Goal: Information Seeking & Learning: Learn about a topic

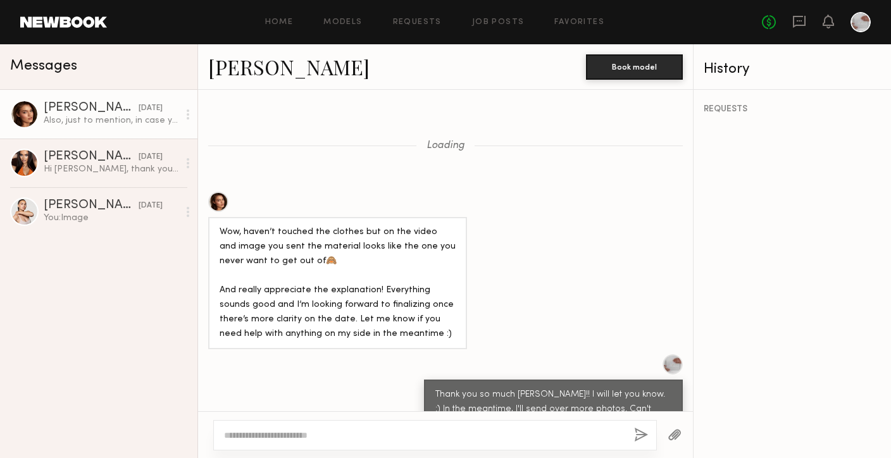
scroll to position [1444, 0]
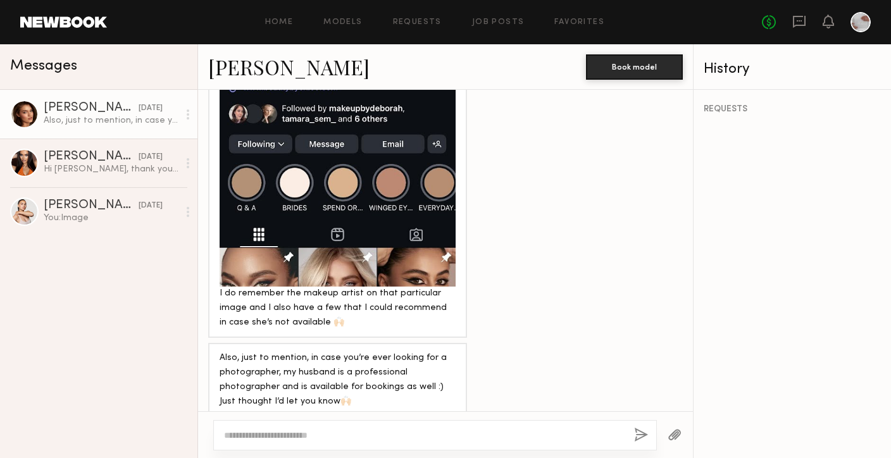
click at [537, 23] on div "Home Models Requests Job Posts Favorites Sign Out" at bounding box center [434, 22] width 655 height 8
click at [559, 23] on link "Favorites" at bounding box center [579, 22] width 50 height 8
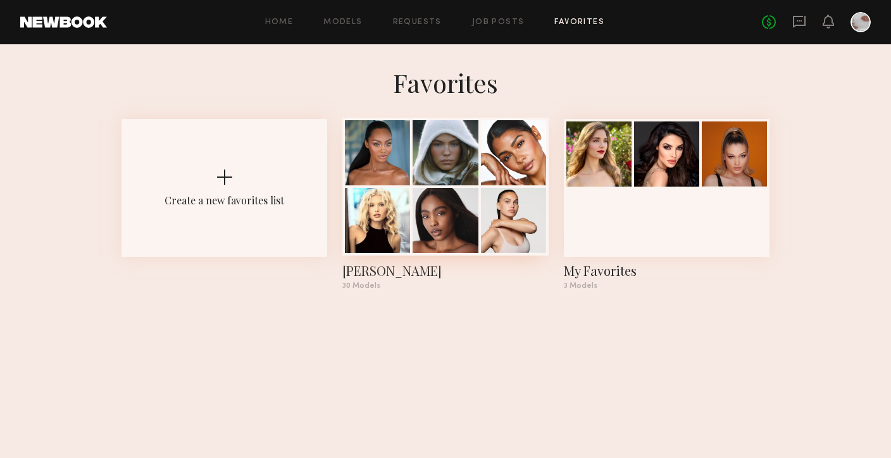
click at [384, 164] on div at bounding box center [377, 152] width 65 height 65
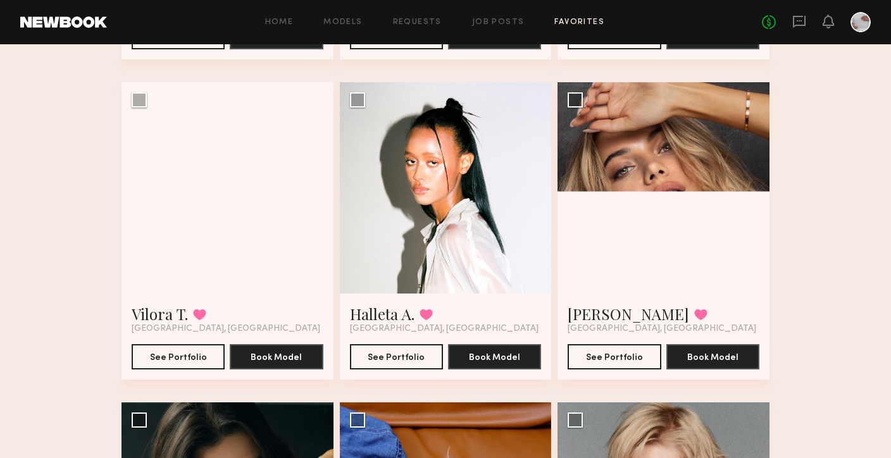
scroll to position [2319, 0]
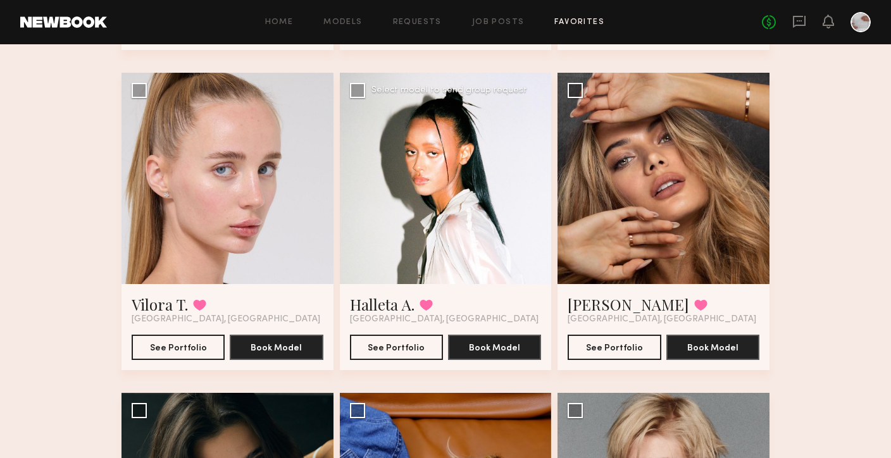
click at [414, 225] on div at bounding box center [446, 179] width 212 height 212
click at [402, 347] on button "See Portfolio" at bounding box center [396, 346] width 93 height 25
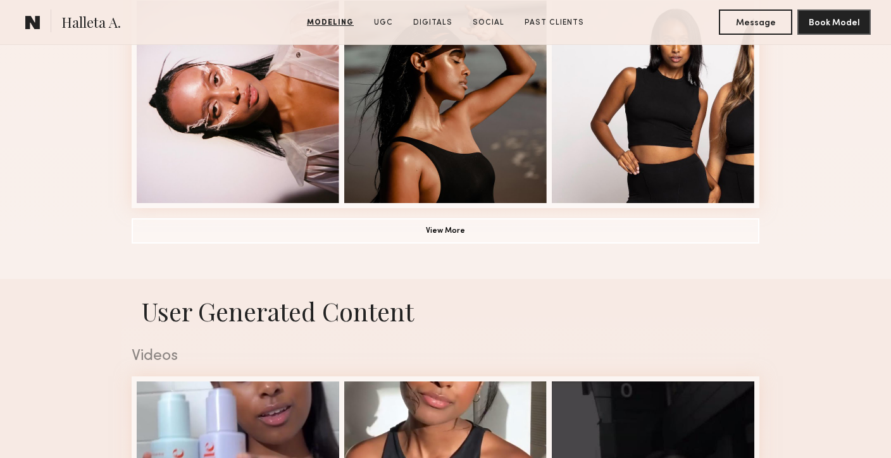
scroll to position [1035, 0]
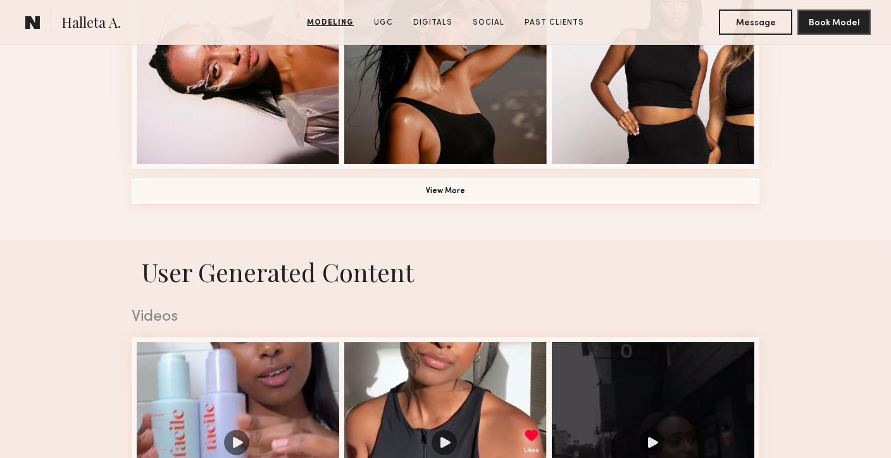
click at [432, 198] on button "View More" at bounding box center [446, 190] width 628 height 25
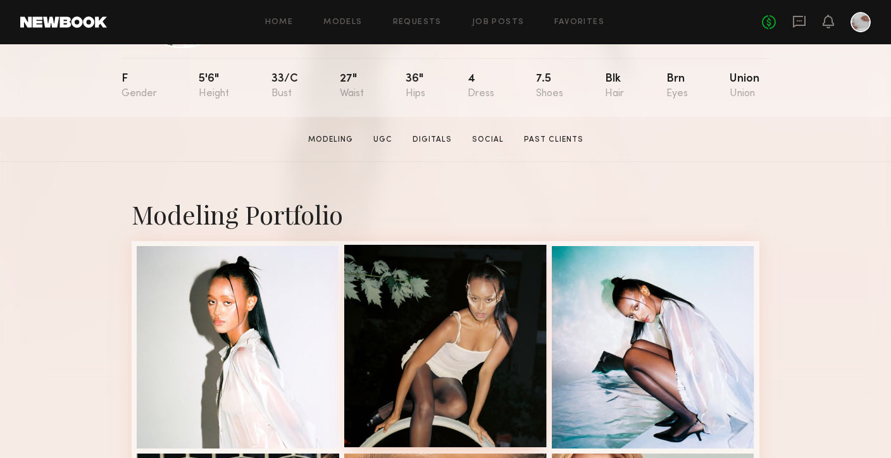
scroll to position [143, 0]
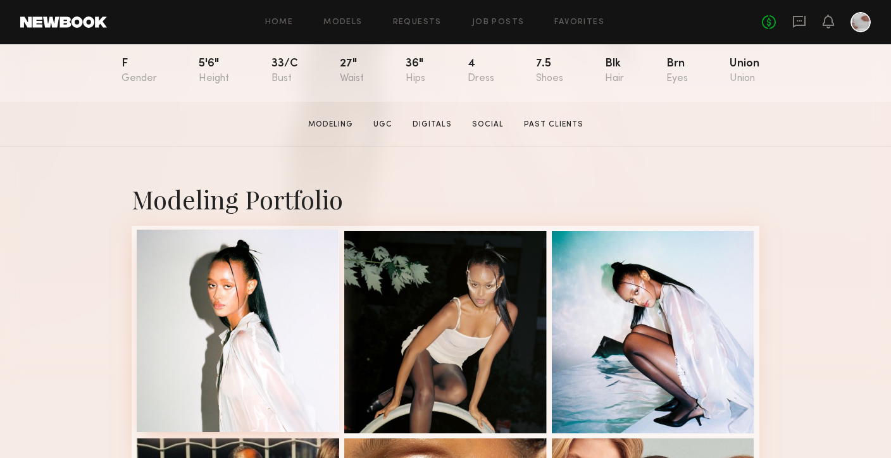
click at [299, 309] on div at bounding box center [238, 331] width 202 height 202
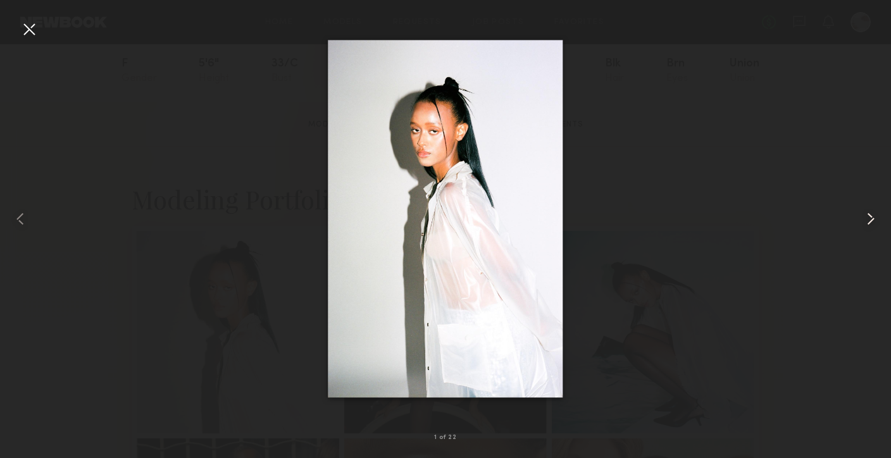
click at [869, 218] on common-icon at bounding box center [871, 219] width 20 height 20
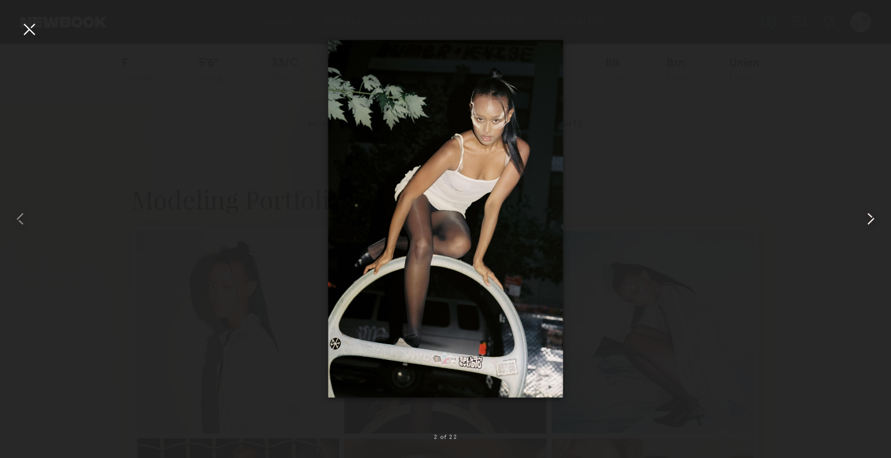
click at [869, 218] on common-icon at bounding box center [871, 219] width 20 height 20
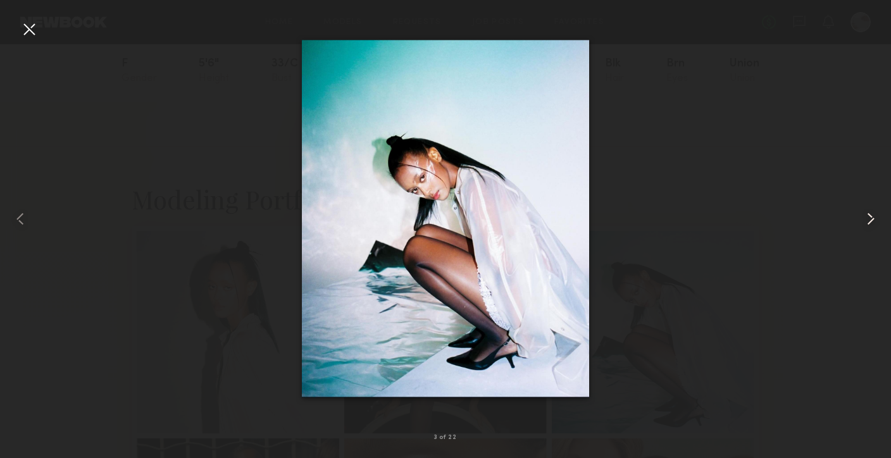
click at [869, 218] on common-icon at bounding box center [871, 219] width 20 height 20
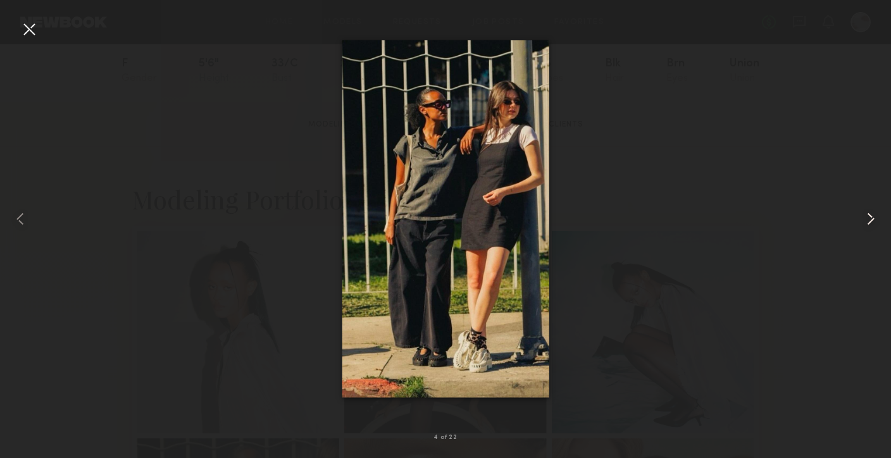
click at [869, 218] on common-icon at bounding box center [871, 219] width 20 height 20
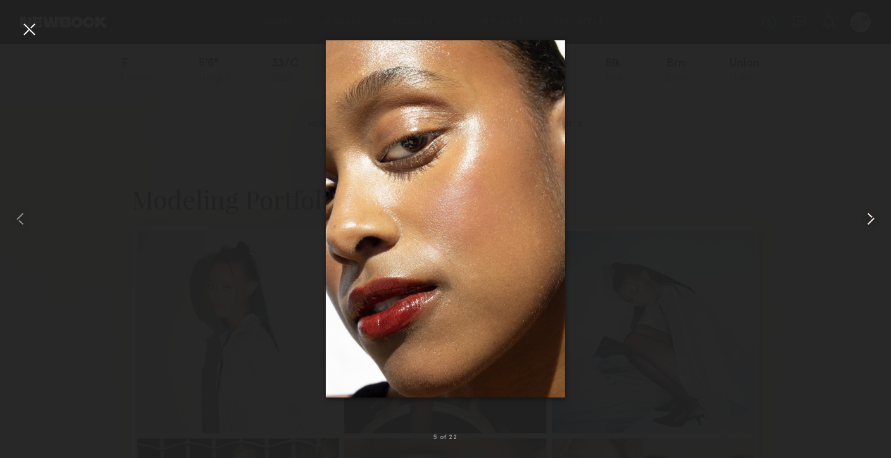
click at [869, 218] on common-icon at bounding box center [871, 219] width 20 height 20
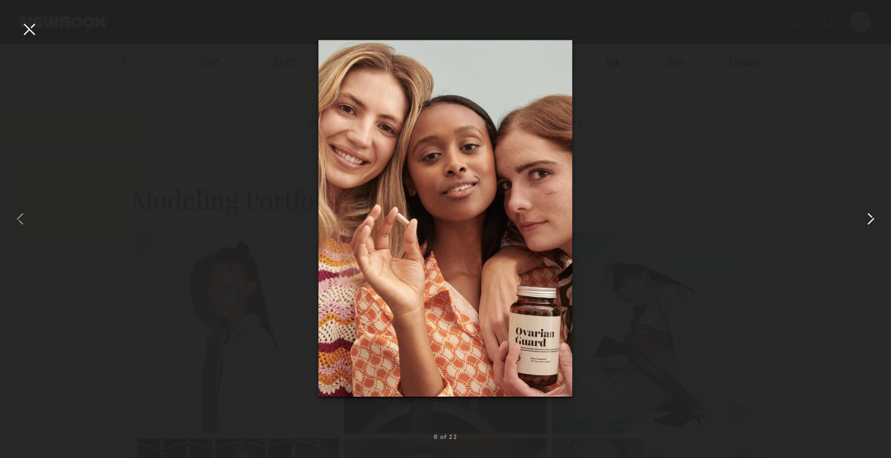
click at [869, 218] on common-icon at bounding box center [871, 219] width 20 height 20
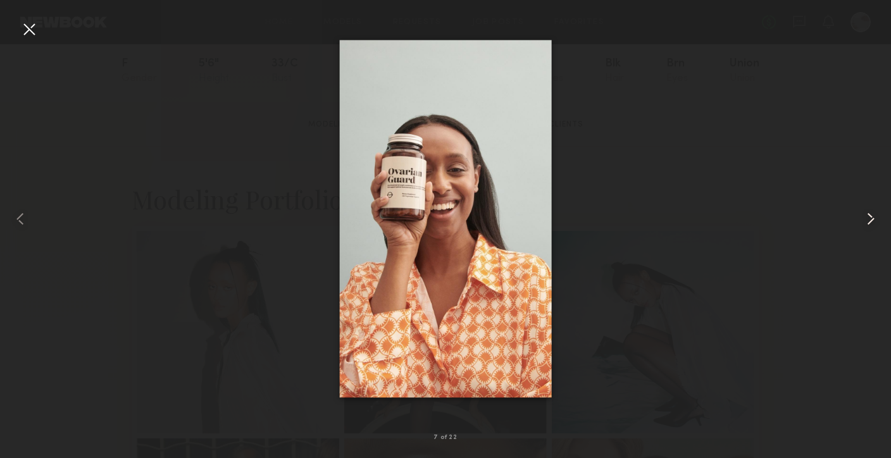
click at [869, 218] on common-icon at bounding box center [871, 219] width 20 height 20
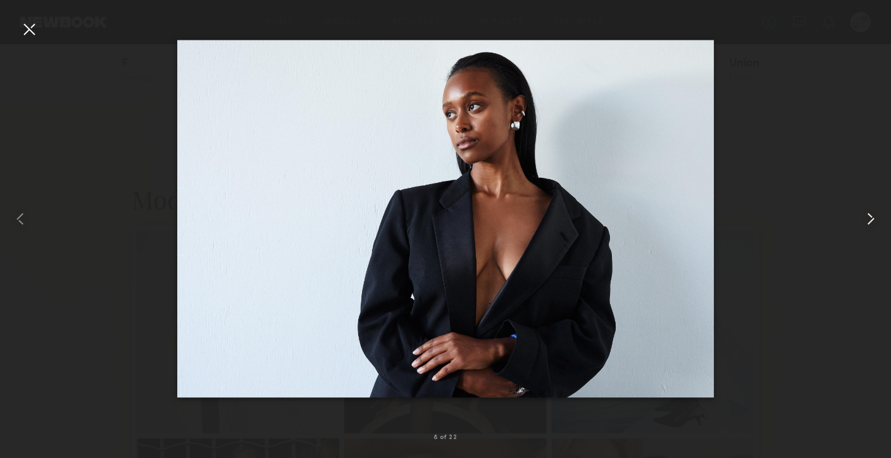
click at [869, 218] on common-icon at bounding box center [871, 219] width 20 height 20
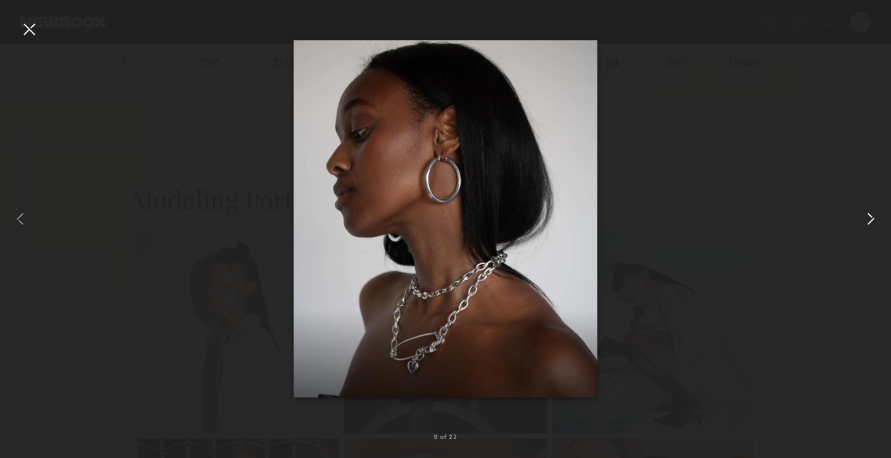
click at [869, 218] on common-icon at bounding box center [871, 219] width 20 height 20
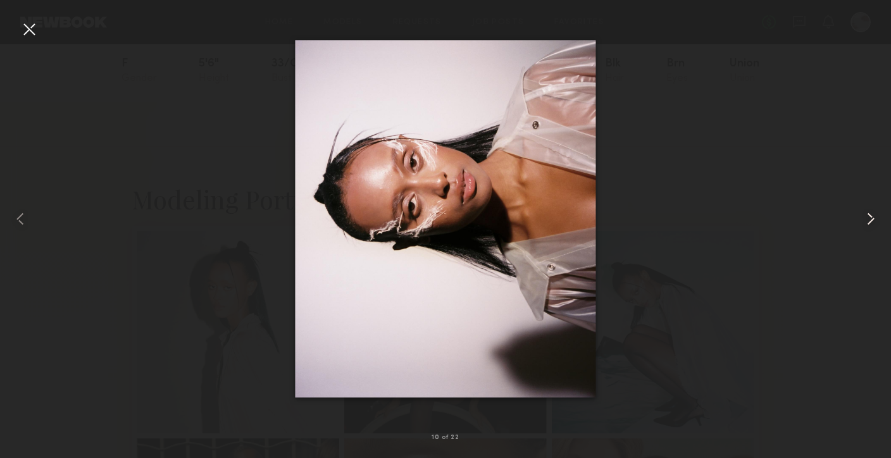
click at [869, 218] on common-icon at bounding box center [871, 219] width 20 height 20
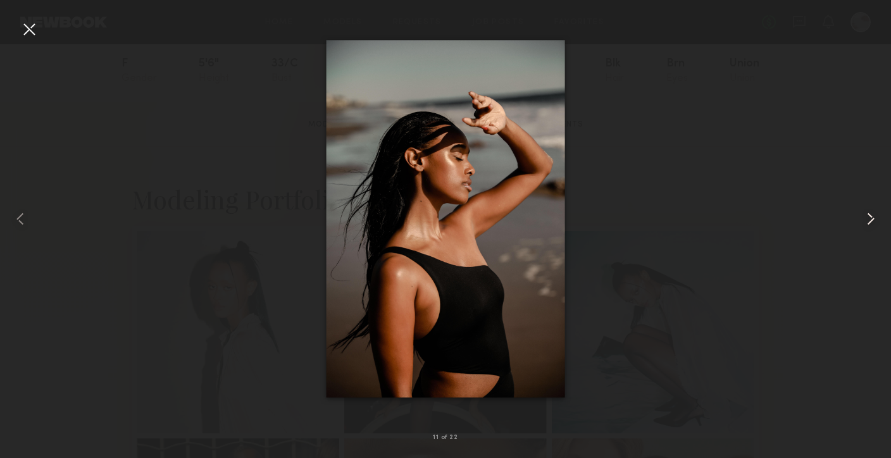
click at [869, 218] on common-icon at bounding box center [871, 219] width 20 height 20
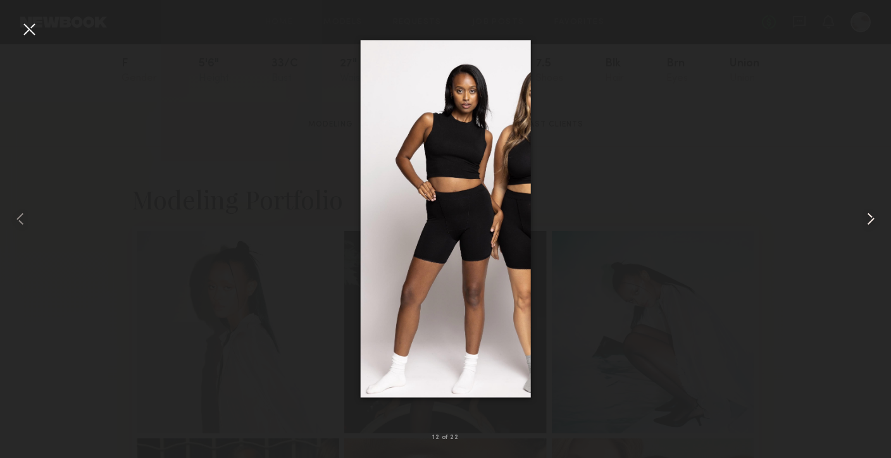
click at [869, 218] on common-icon at bounding box center [871, 219] width 20 height 20
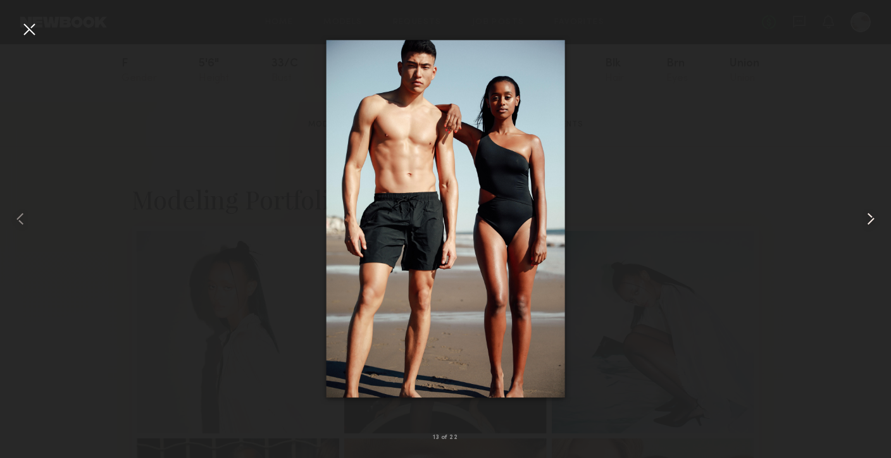
click at [869, 218] on common-icon at bounding box center [871, 219] width 20 height 20
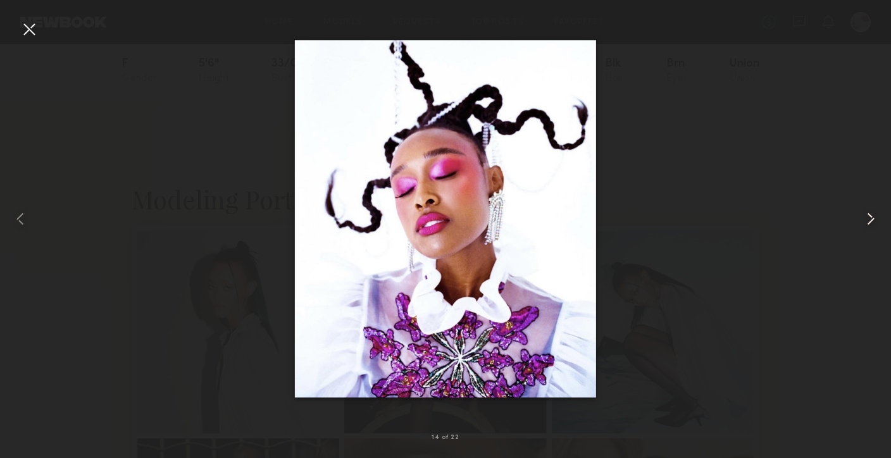
click at [869, 218] on common-icon at bounding box center [871, 219] width 20 height 20
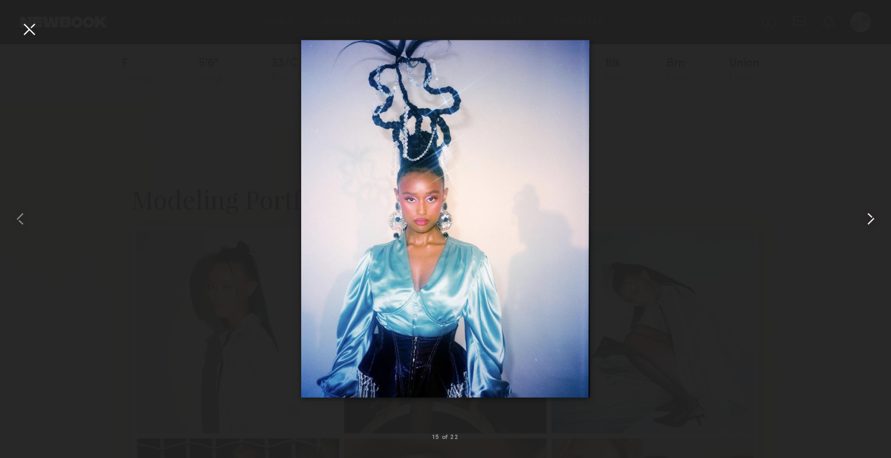
click at [867, 220] on common-icon at bounding box center [871, 219] width 20 height 20
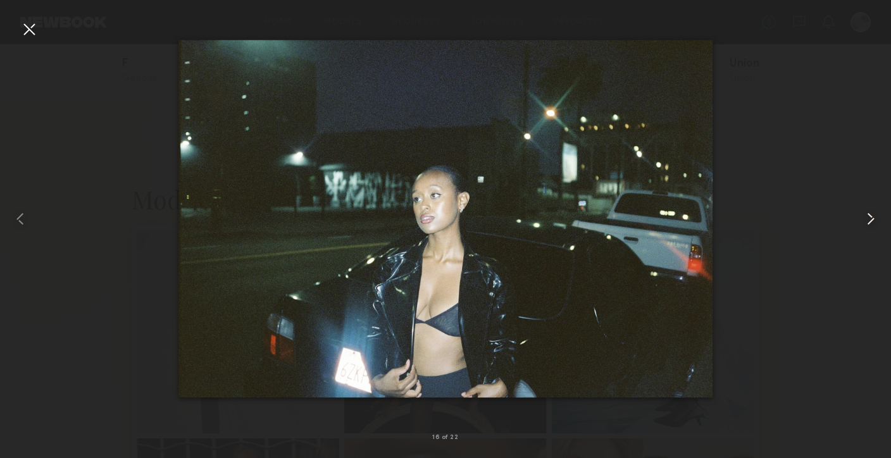
click at [867, 220] on common-icon at bounding box center [871, 219] width 20 height 20
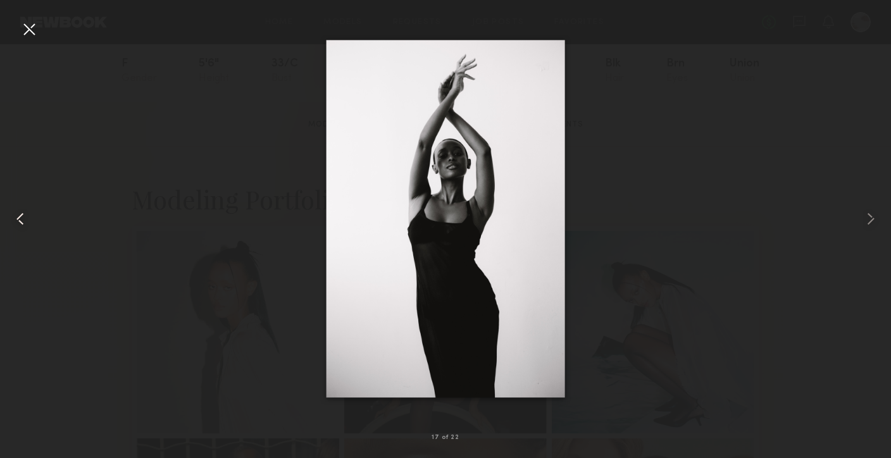
click at [16, 216] on common-icon at bounding box center [20, 219] width 20 height 20
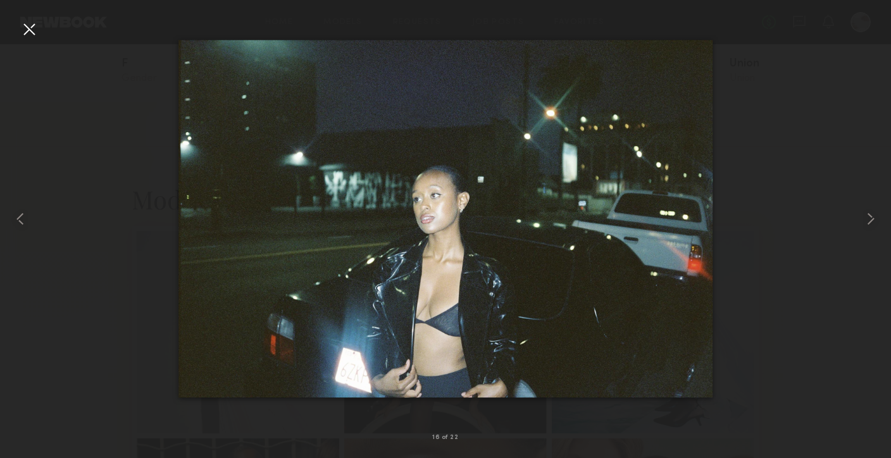
click at [28, 32] on div at bounding box center [29, 29] width 20 height 20
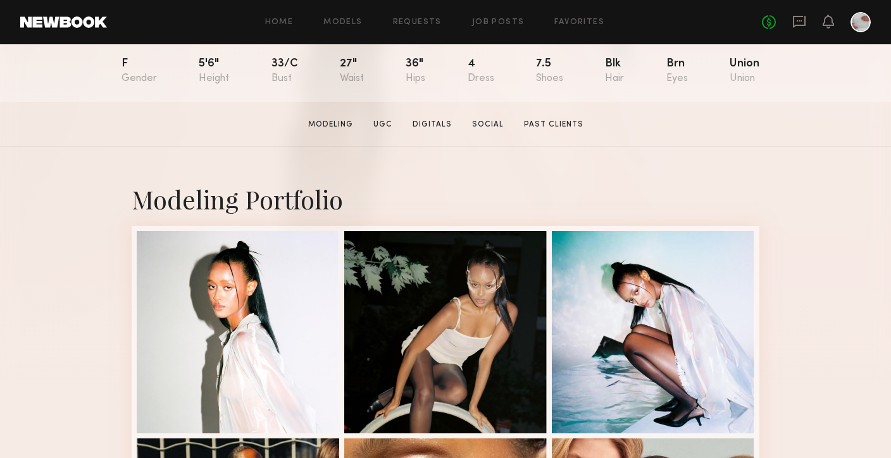
click at [80, 94] on div "EXPERIENCED Online +1mo ago Halleta A. Favorited Los Angeles , CA Typically res…" at bounding box center [445, 1] width 891 height 201
